Goal: Task Accomplishment & Management: Use online tool/utility

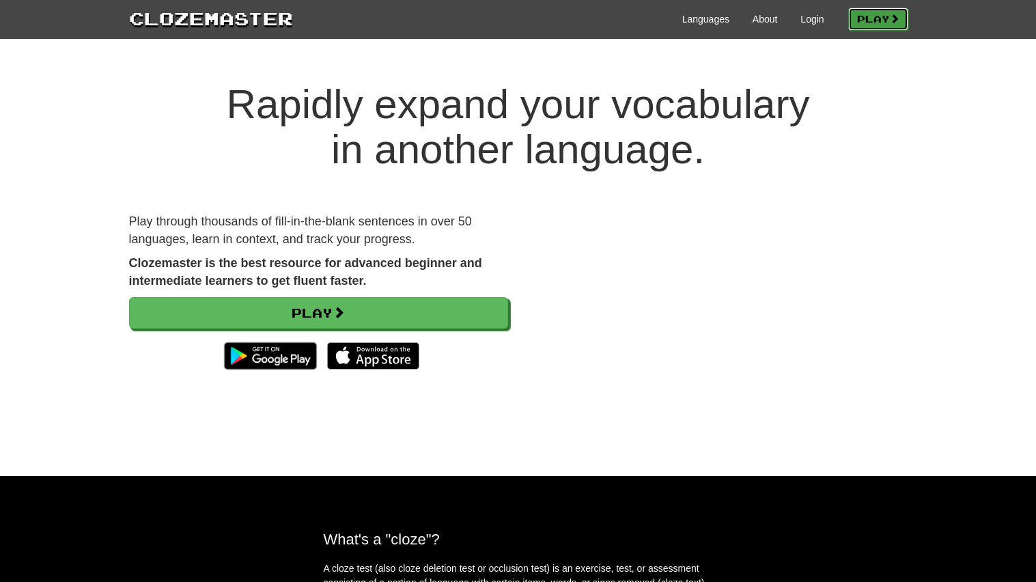
click at [876, 27] on link "Play" at bounding box center [878, 19] width 60 height 23
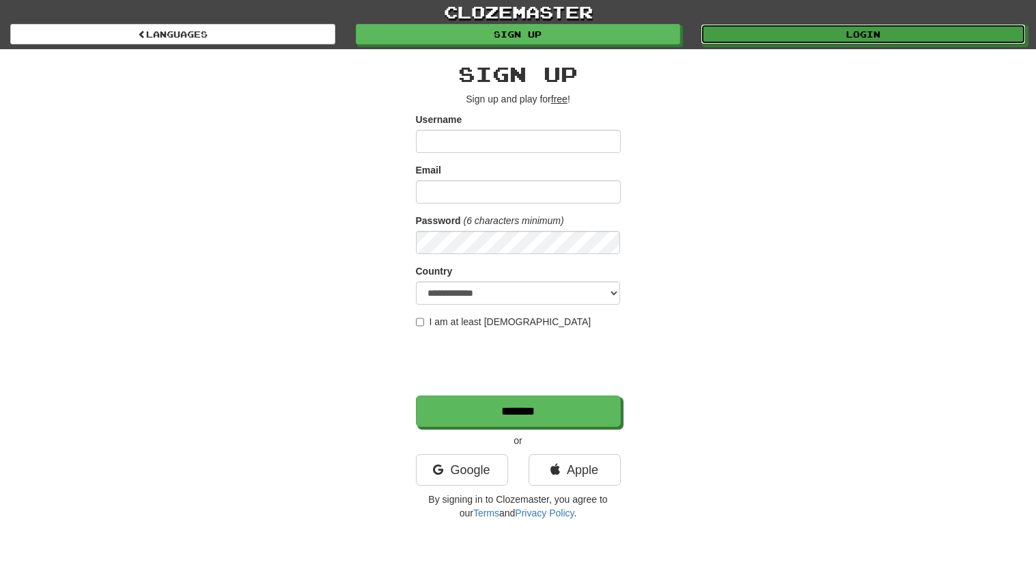
click at [876, 27] on link "Login" at bounding box center [863, 34] width 325 height 20
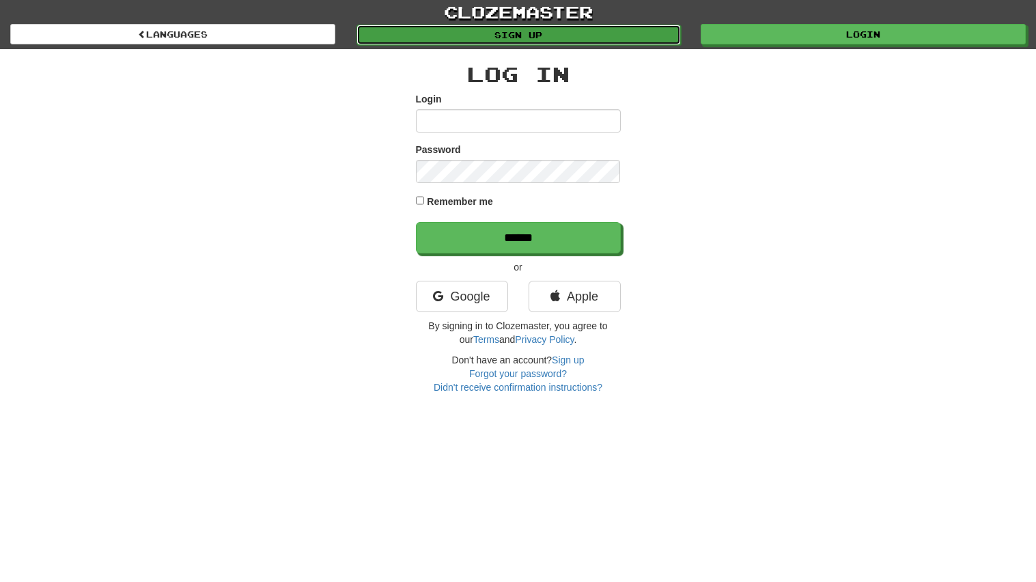
click at [518, 33] on link "Sign up" at bounding box center [519, 35] width 325 height 20
